Goal: Task Accomplishment & Management: Use online tool/utility

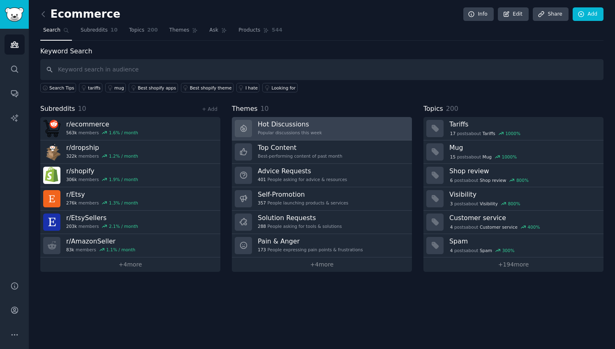
click at [297, 125] on h3 "Hot Discussions" at bounding box center [290, 124] width 64 height 9
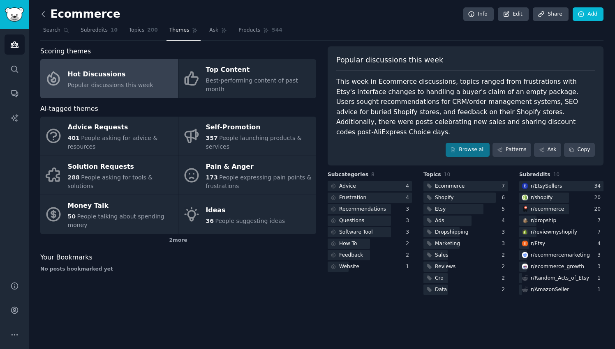
click at [44, 16] on icon at bounding box center [43, 14] width 2 height 5
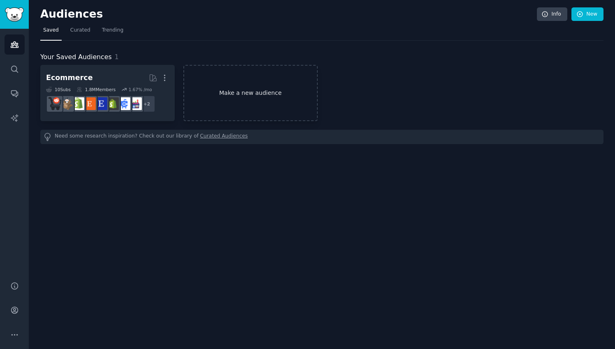
click at [245, 106] on link "Make a new audience" at bounding box center [250, 93] width 134 height 56
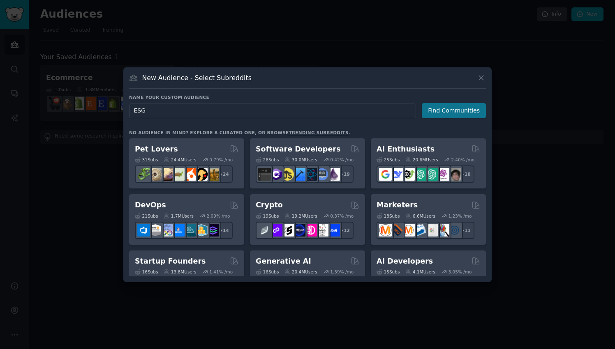
type input "ESG"
click at [459, 111] on button "Find Communities" at bounding box center [454, 110] width 64 height 15
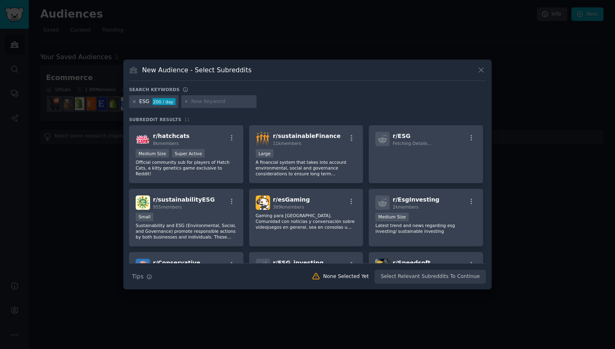
click at [134, 101] on icon at bounding box center [134, 102] width 2 height 2
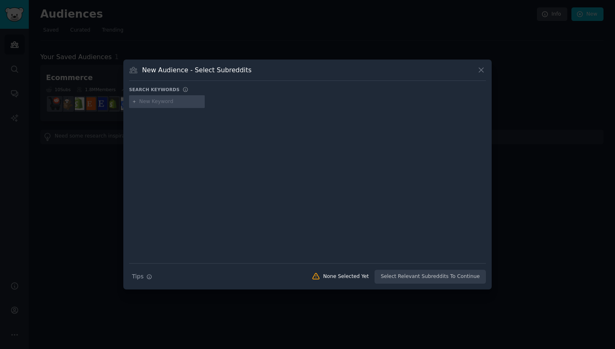
click at [188, 106] on div at bounding box center [167, 101] width 76 height 13
click at [173, 101] on input "text" at bounding box center [170, 101] width 62 height 7
click at [484, 70] on icon at bounding box center [481, 70] width 9 height 9
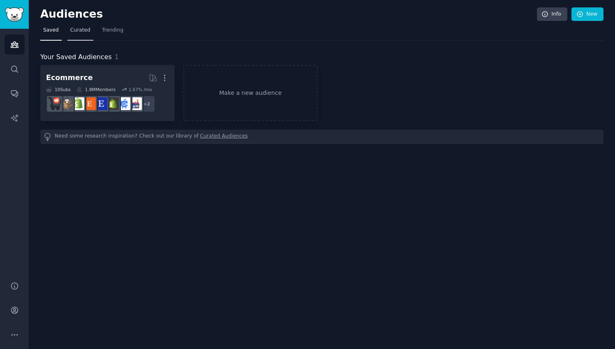
click at [89, 31] on link "Curated" at bounding box center [80, 32] width 26 height 17
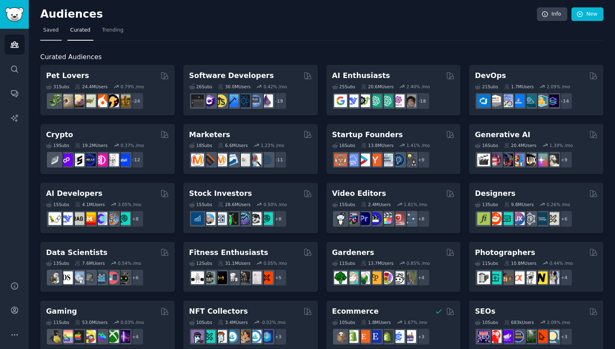
click at [55, 37] on link "Saved" at bounding box center [50, 32] width 21 height 17
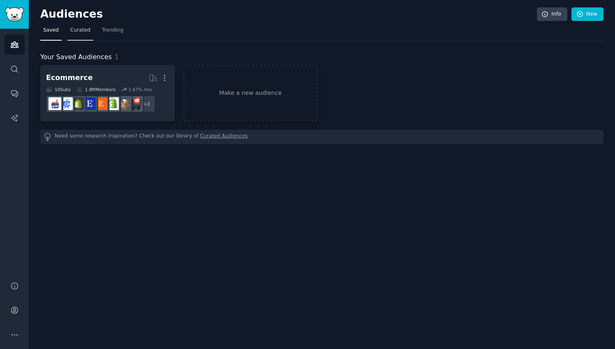
click at [85, 35] on link "Curated" at bounding box center [80, 32] width 26 height 17
